Goal: Task Accomplishment & Management: Use online tool/utility

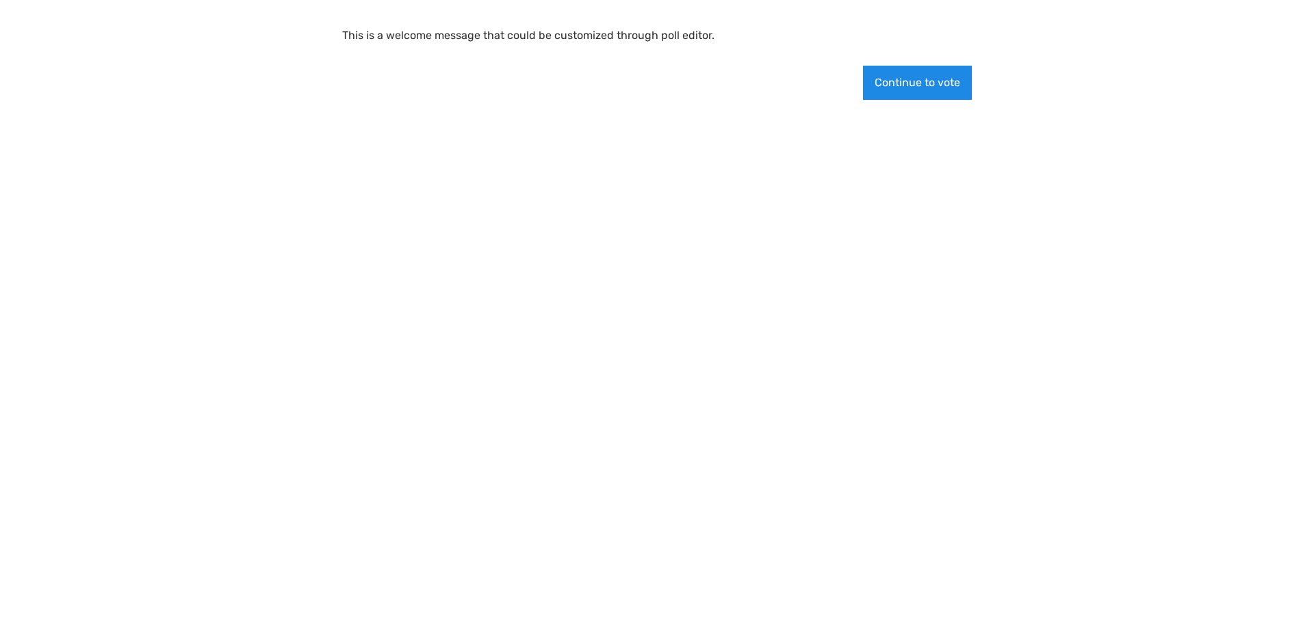
click at [926, 80] on button "Continue to vote" at bounding box center [917, 83] width 109 height 34
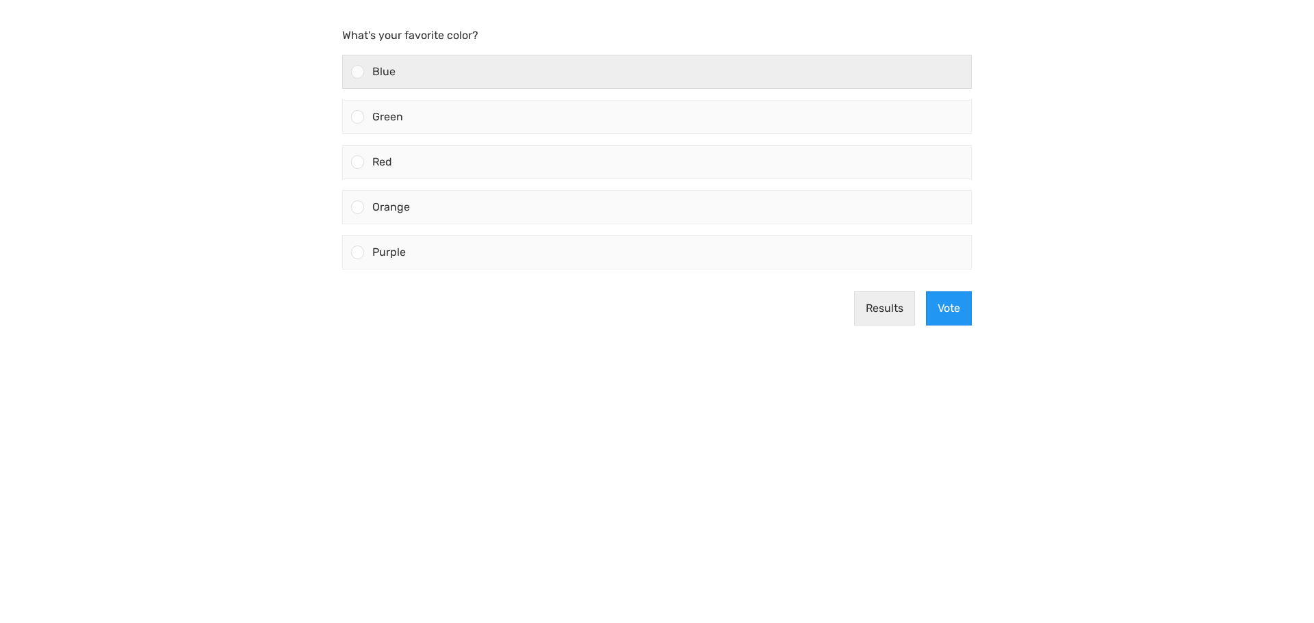
click at [466, 80] on div "Blue" at bounding box center [667, 71] width 607 height 33
click at [358, 72] on input "Blue" at bounding box center [358, 72] width 0 height 0
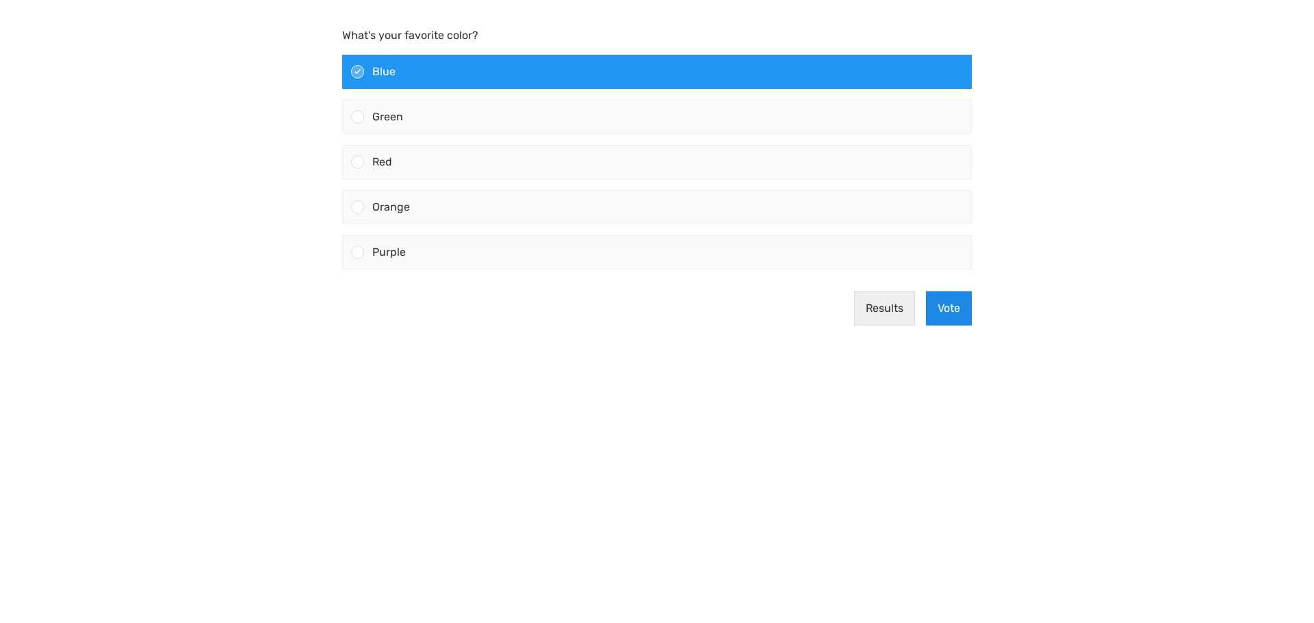
click at [944, 312] on button "Vote" at bounding box center [949, 308] width 46 height 34
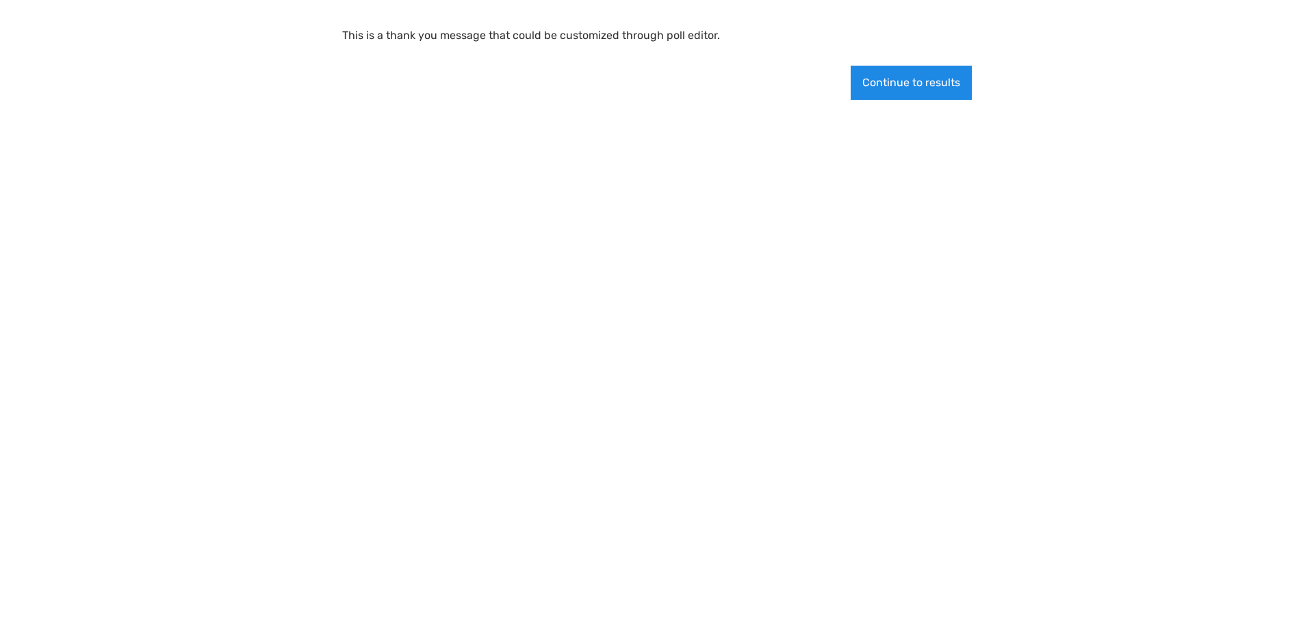
click at [906, 88] on button "Continue to results" at bounding box center [910, 83] width 121 height 34
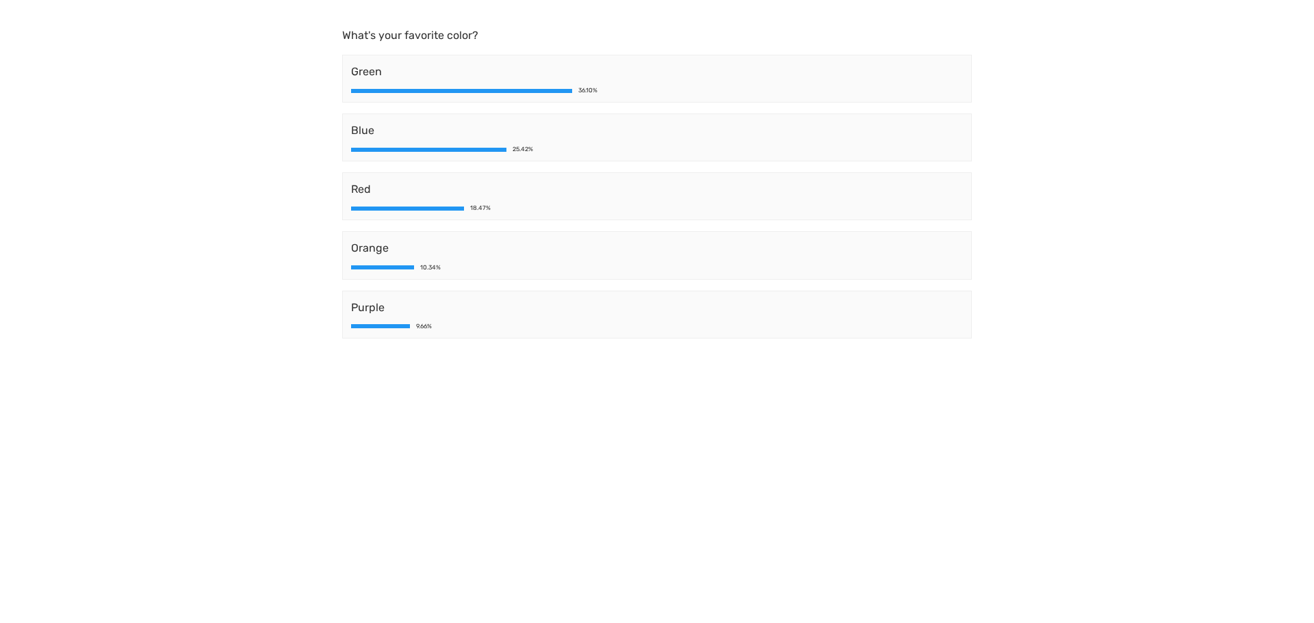
click at [883, 158] on div "Blue 25.42%" at bounding box center [656, 138] width 629 height 48
click at [746, 135] on span "Blue" at bounding box center [657, 130] width 612 height 16
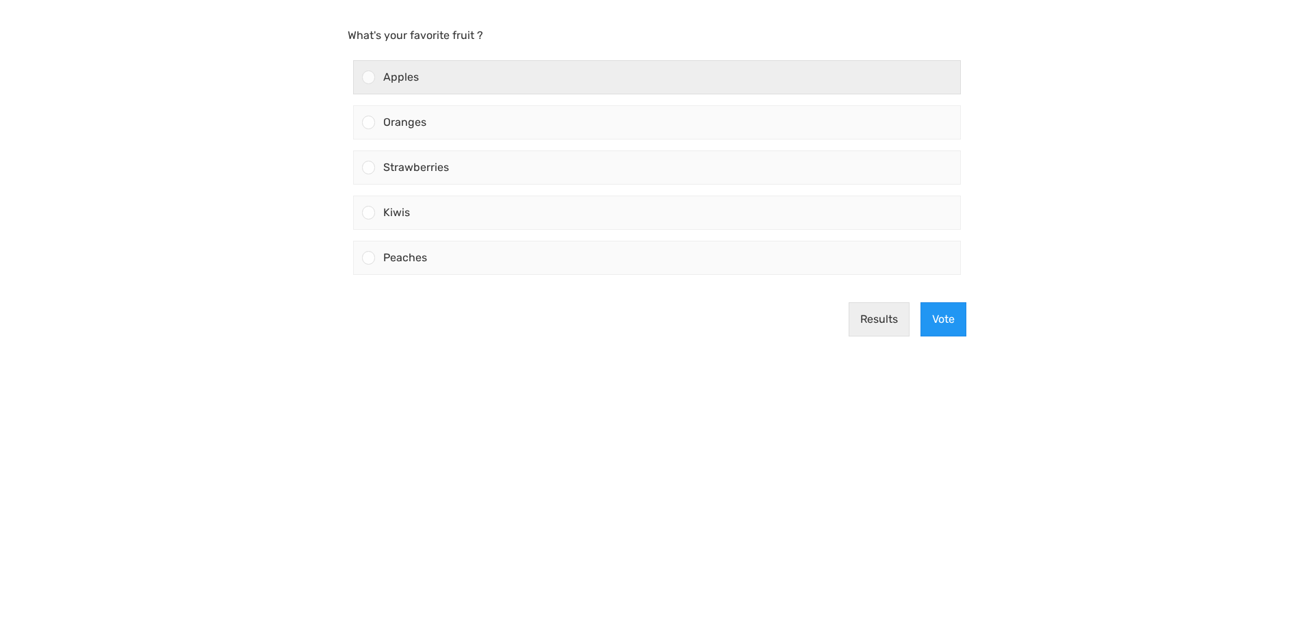
click at [515, 82] on div "Apples" at bounding box center [667, 77] width 585 height 33
click at [369, 77] on input "Apples" at bounding box center [369, 77] width 0 height 0
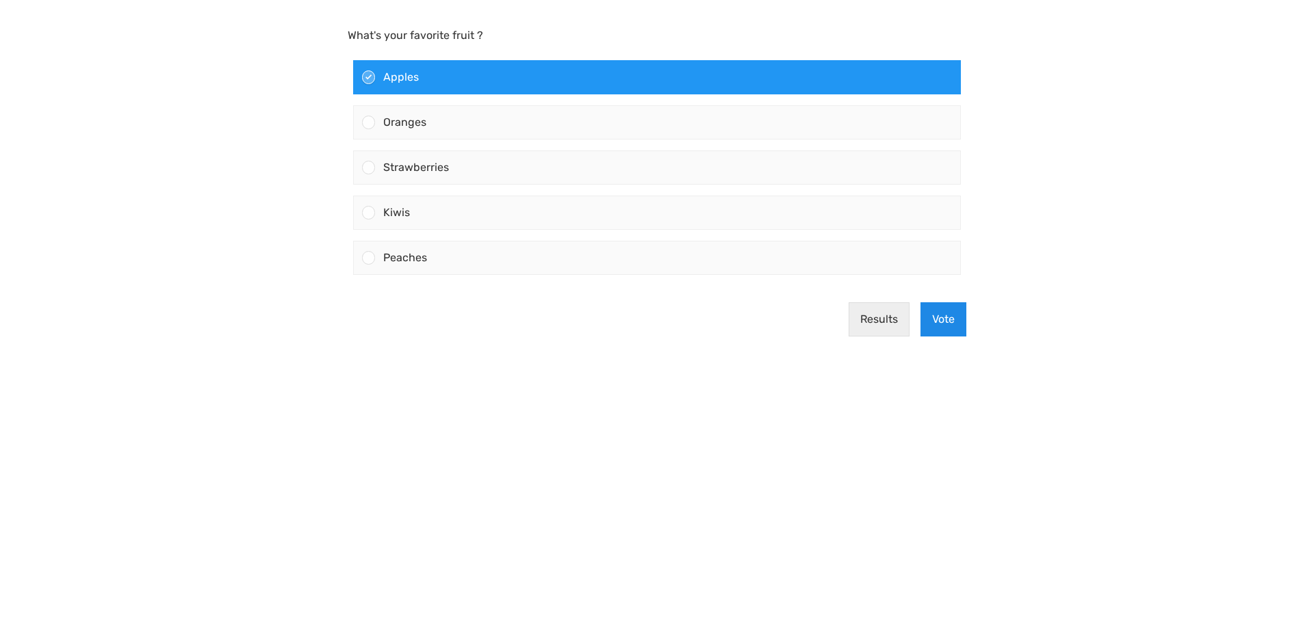
click at [956, 325] on button "Vote" at bounding box center [943, 319] width 46 height 34
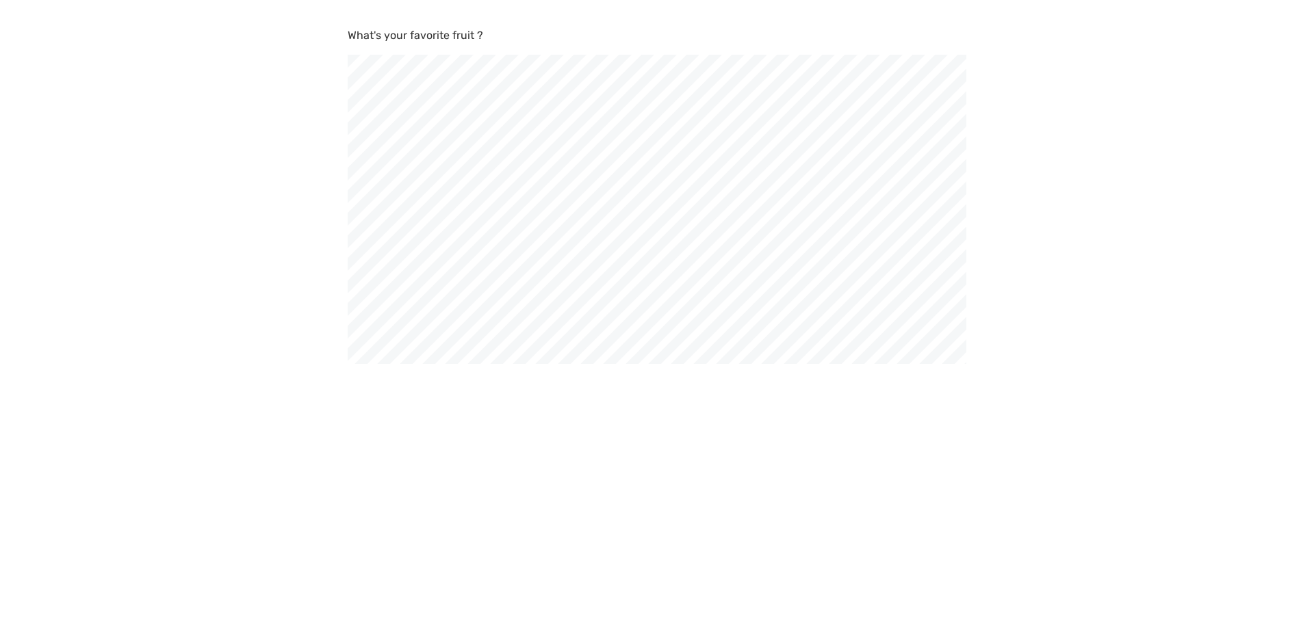
scroll to position [623, 1314]
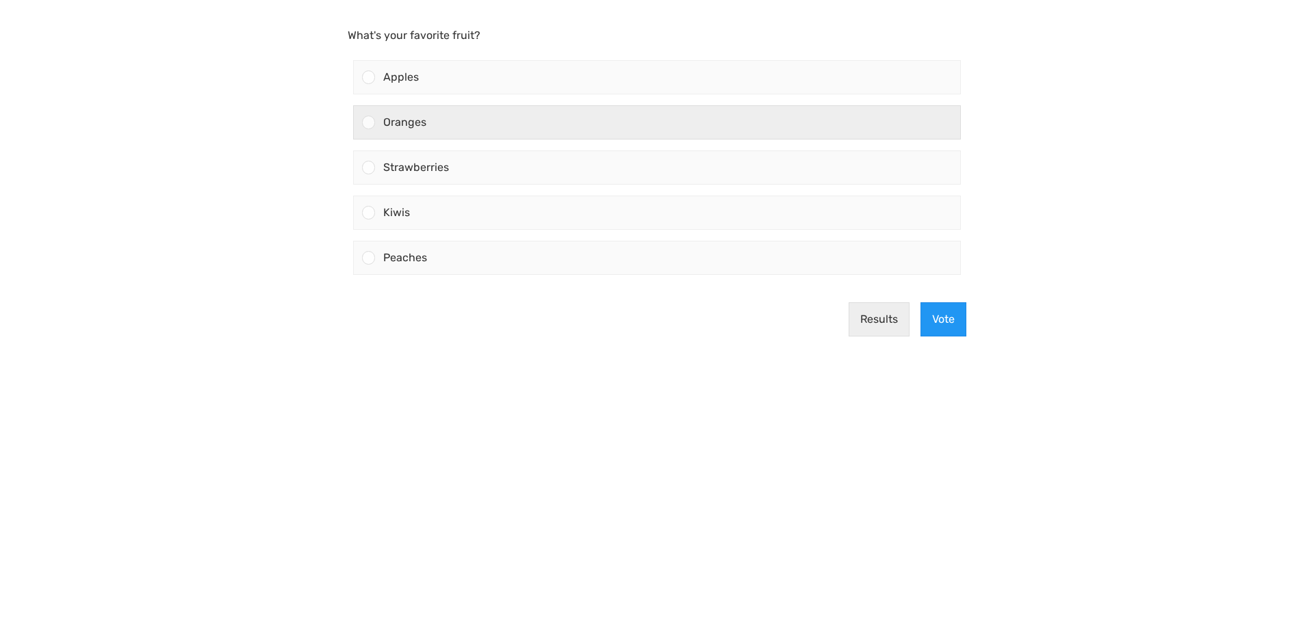
click at [566, 103] on label "Oranges" at bounding box center [657, 122] width 619 height 45
click at [369, 122] on input "Oranges" at bounding box center [369, 122] width 0 height 0
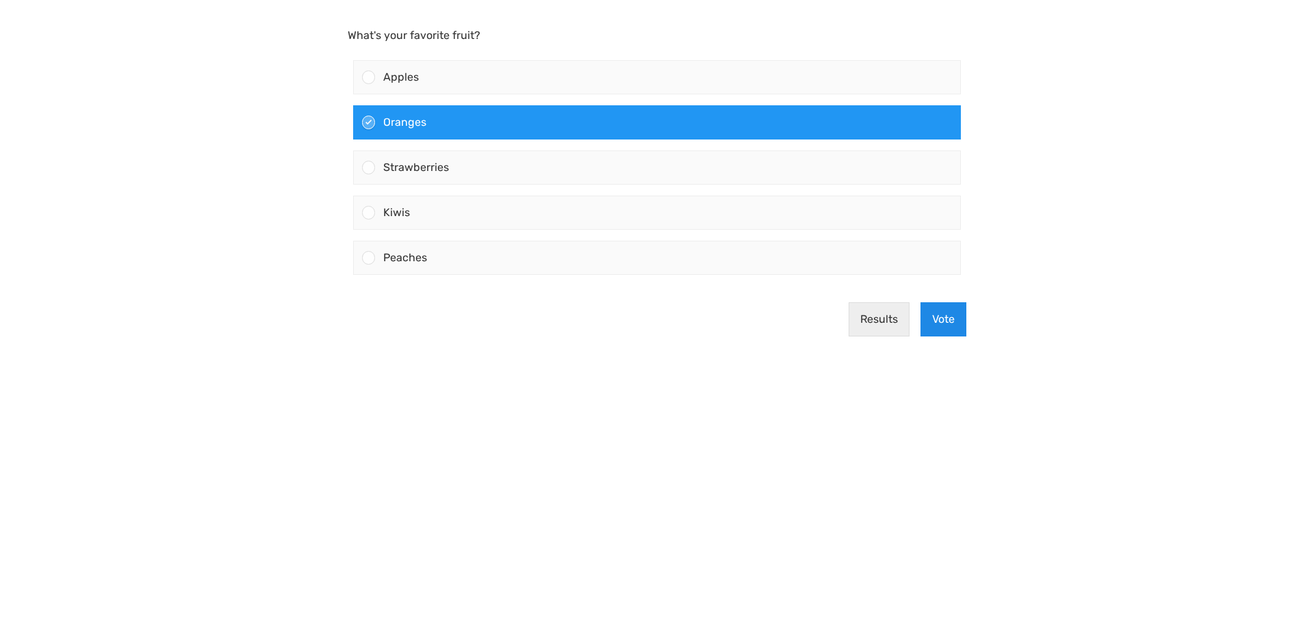
click at [941, 307] on button "Vote" at bounding box center [943, 319] width 46 height 34
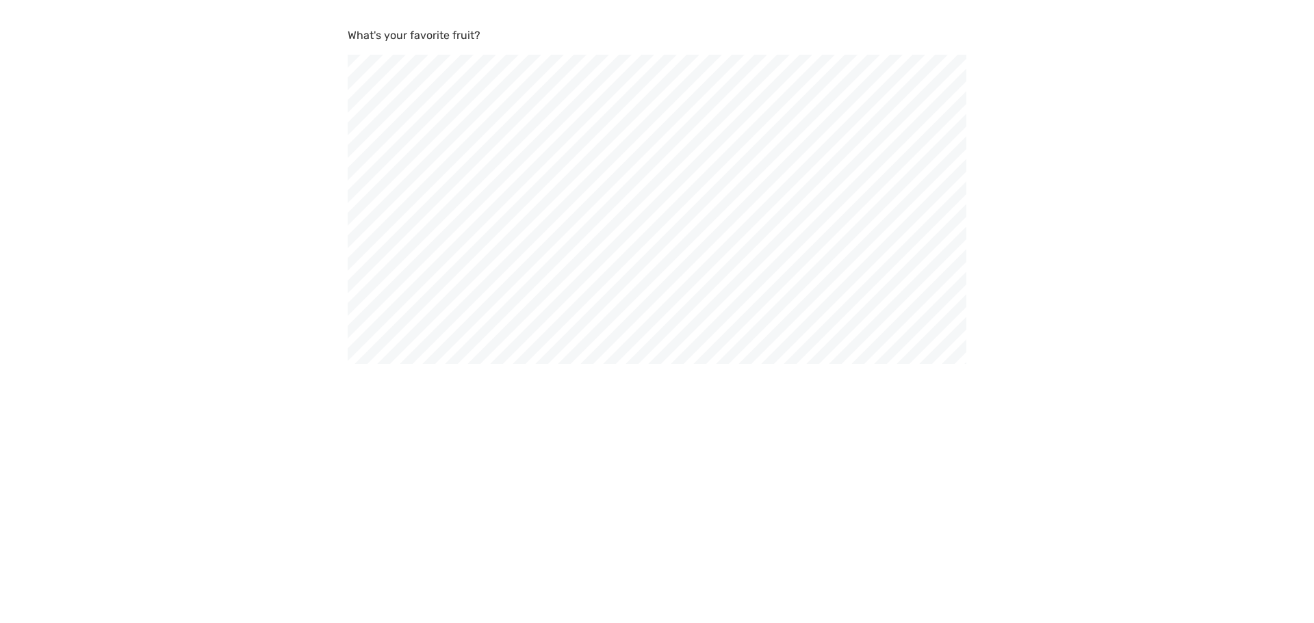
scroll to position [623, 1314]
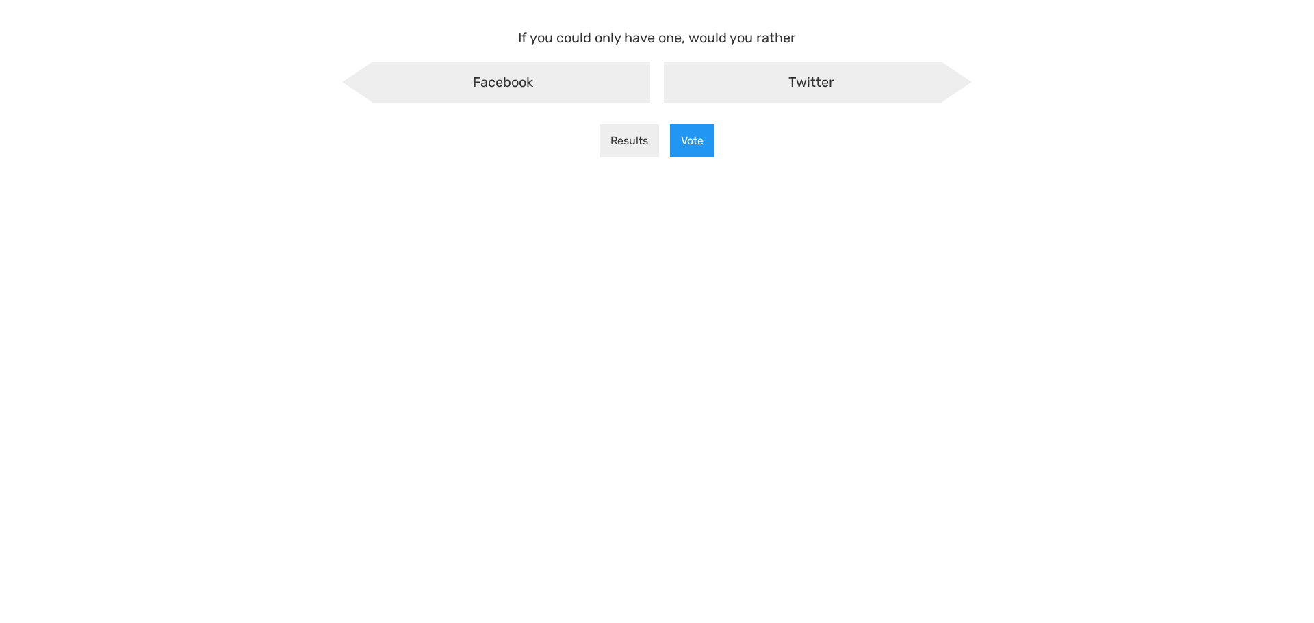
click at [558, 94] on div "Facebook" at bounding box center [496, 82] width 308 height 41
click at [365, 77] on input "Facebook" at bounding box center [360, 72] width 9 height 9
radio input "true"
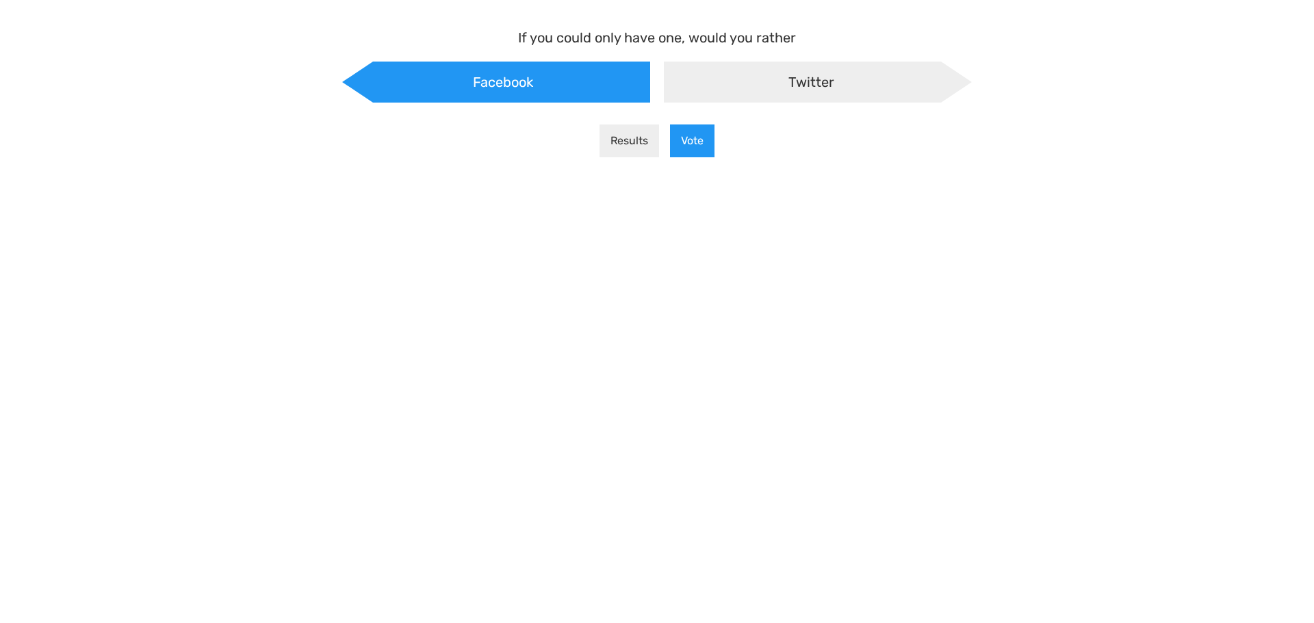
click at [705, 92] on div "Twitter" at bounding box center [818, 82] width 308 height 41
click at [662, 77] on input "Twitter" at bounding box center [657, 72] width 9 height 9
radio input "true"
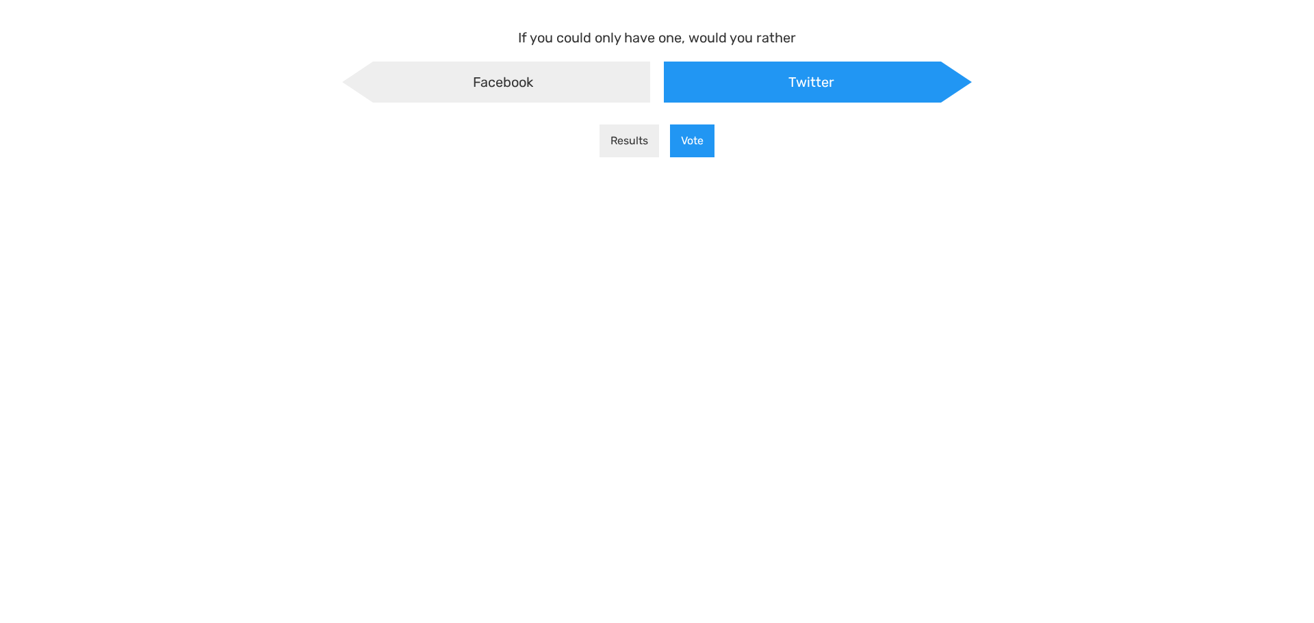
scroll to position [12, -7]
click at [496, 87] on span "Facebook" at bounding box center [503, 82] width 60 height 16
click at [347, 66] on input "Facebook" at bounding box center [342, 61] width 9 height 9
radio input "true"
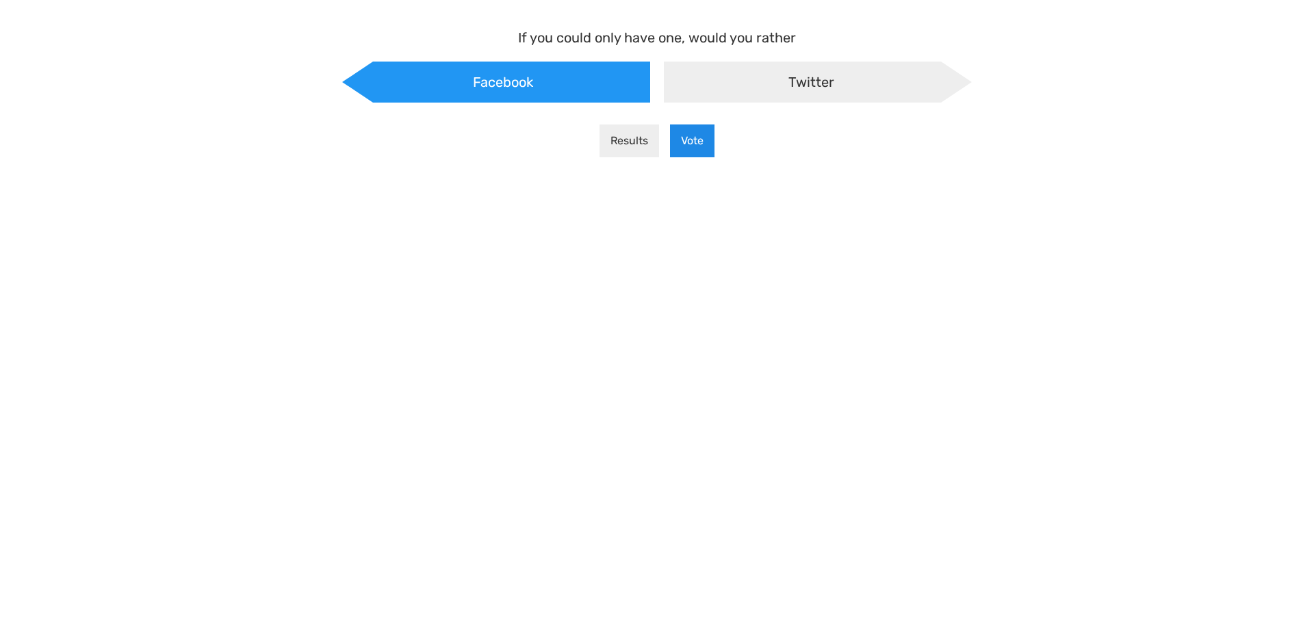
click at [700, 142] on button "Vote" at bounding box center [692, 141] width 44 height 33
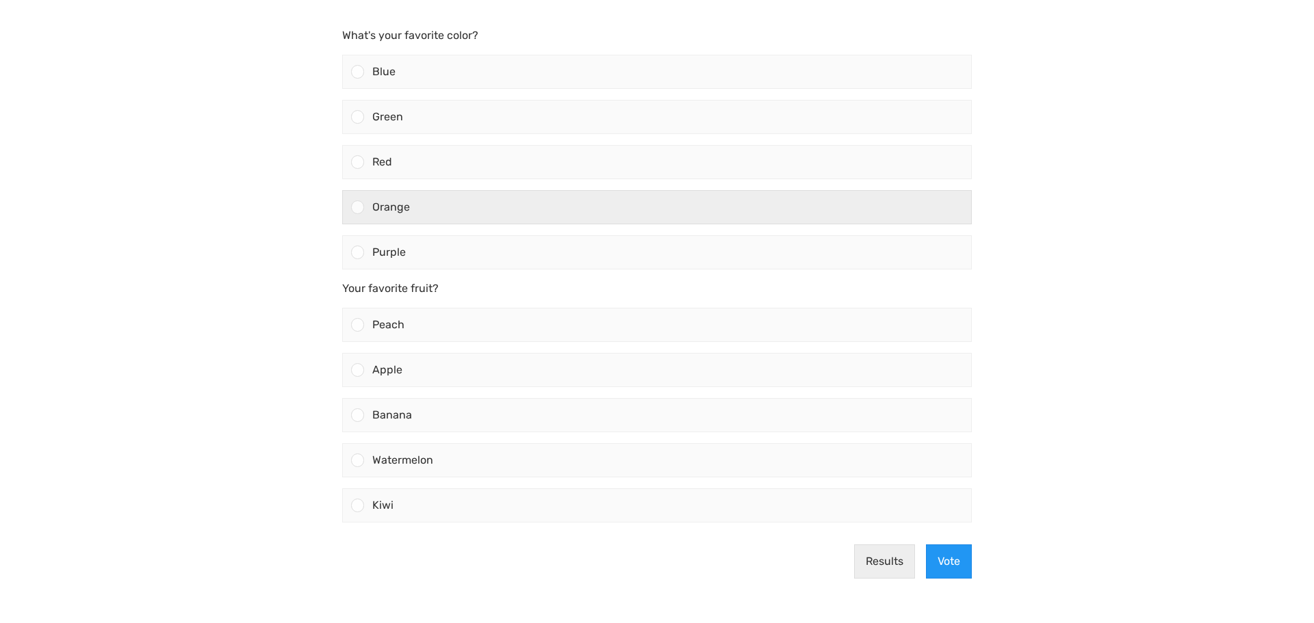
click at [496, 213] on div "Orange" at bounding box center [667, 207] width 607 height 33
click at [358, 207] on input "Orange" at bounding box center [358, 207] width 0 height 0
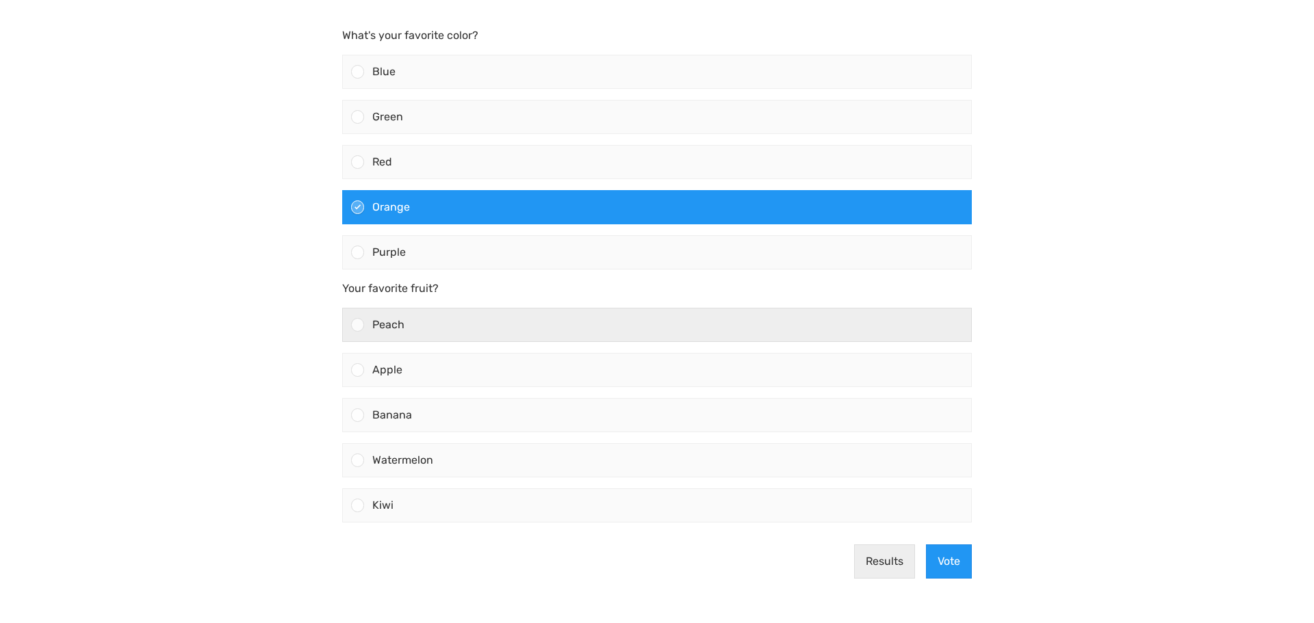
click at [477, 329] on div "Peach" at bounding box center [667, 325] width 607 height 33
click at [358, 325] on input "Peach" at bounding box center [358, 325] width 0 height 0
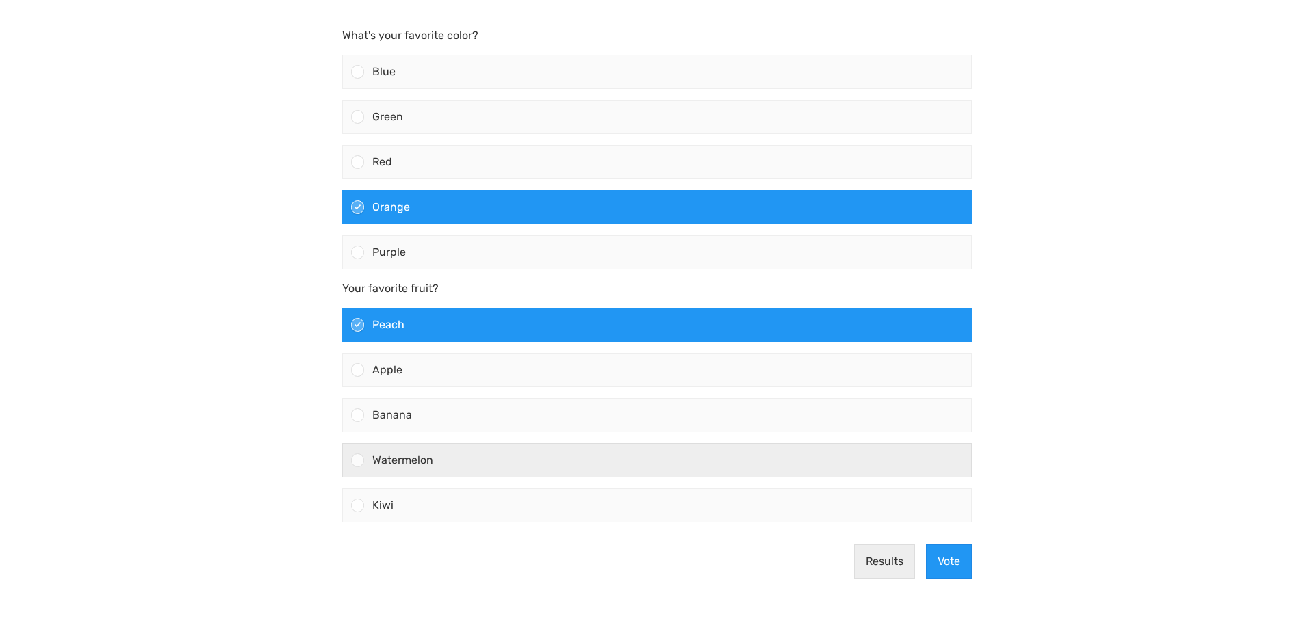
click at [543, 455] on div "Watermelon" at bounding box center [667, 460] width 607 height 33
click at [358, 460] on input "Watermelon" at bounding box center [358, 460] width 0 height 0
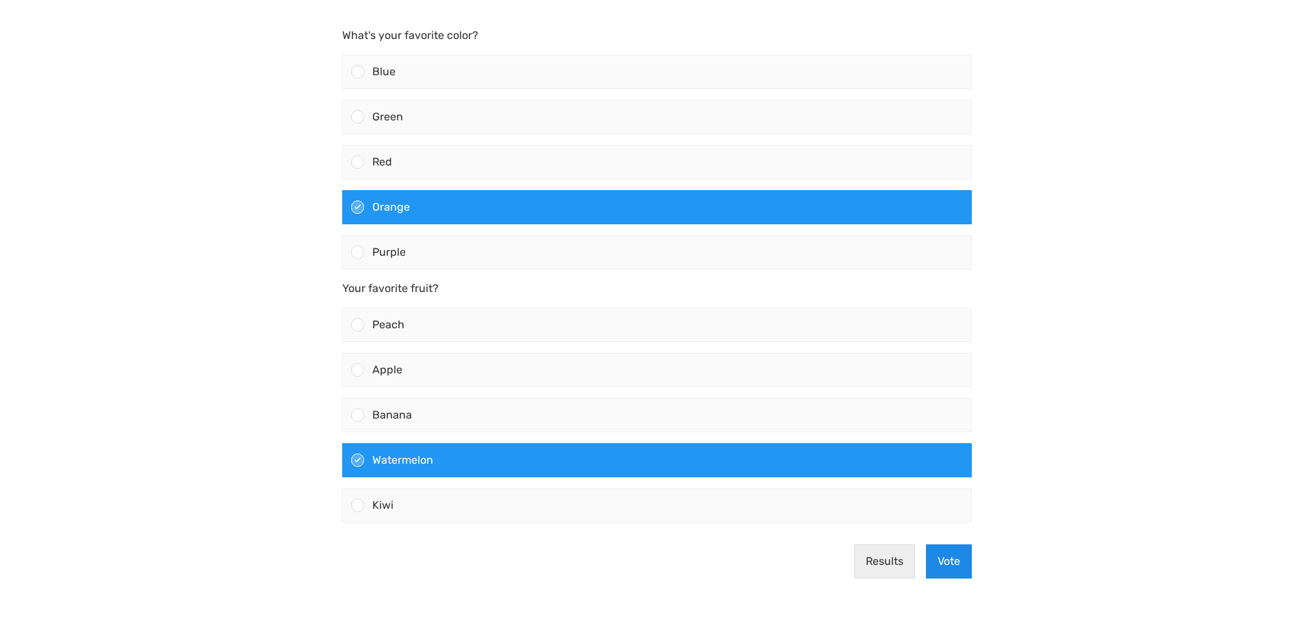
click at [944, 554] on button "Vote" at bounding box center [949, 562] width 46 height 34
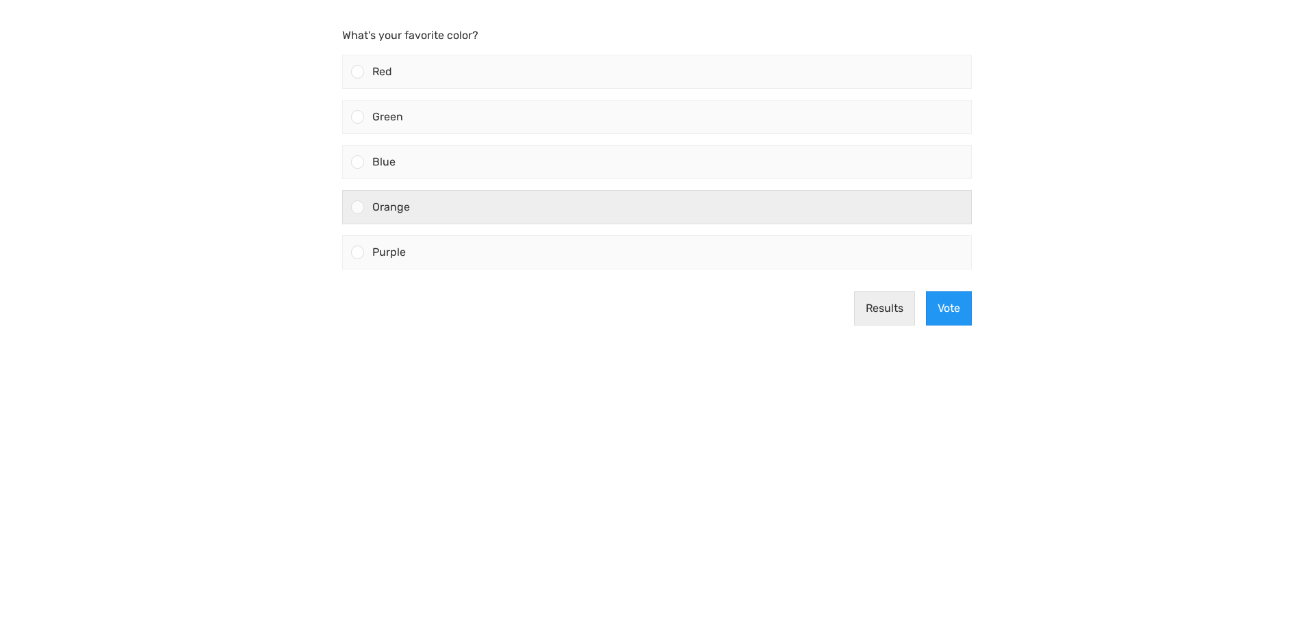
click at [557, 203] on div "Orange" at bounding box center [667, 207] width 607 height 33
click at [358, 207] on input "Orange" at bounding box center [358, 207] width 0 height 0
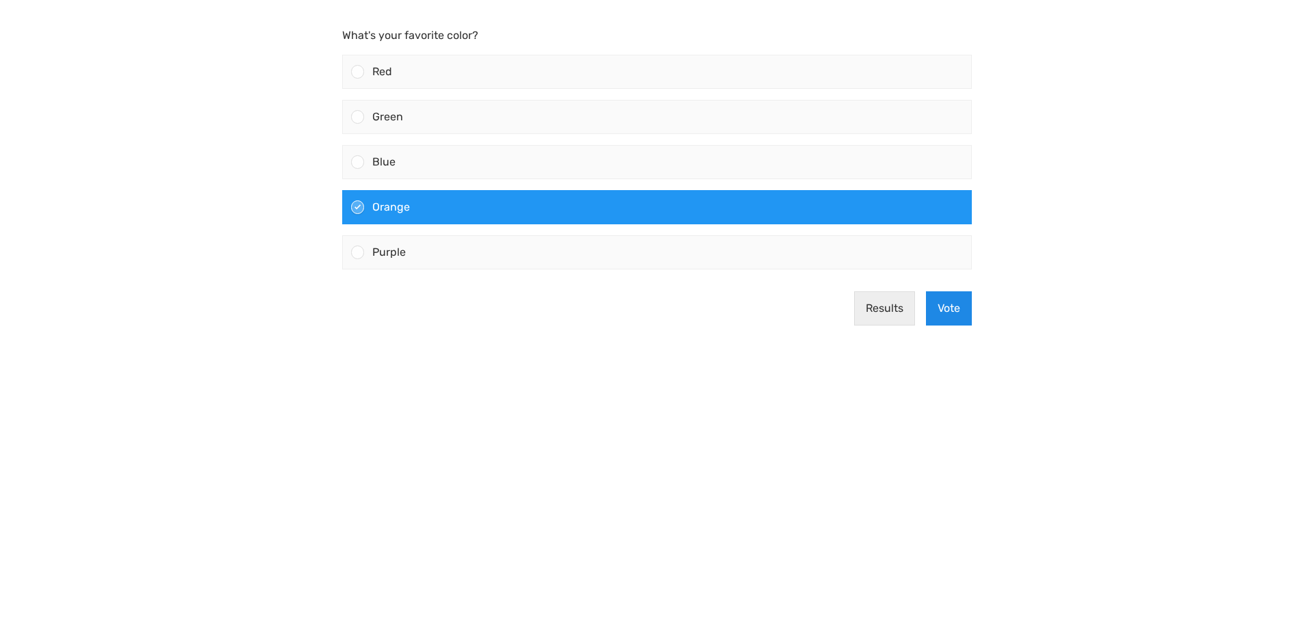
click at [963, 313] on button "Vote" at bounding box center [949, 308] width 46 height 34
